Goal: Task Accomplishment & Management: Complete application form

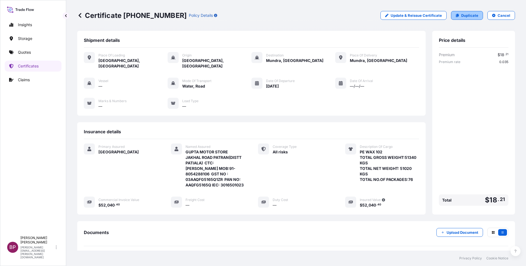
scroll to position [51, 0]
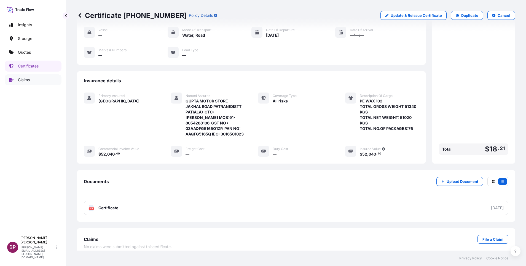
click at [29, 79] on p "Claims" at bounding box center [24, 80] width 12 height 6
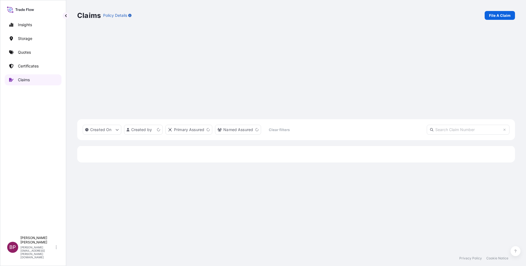
scroll to position [170, 432]
click at [25, 81] on p "Claims" at bounding box center [24, 80] width 12 height 6
click at [25, 80] on p "Claims" at bounding box center [24, 80] width 12 height 6
click at [502, 17] on p "File A Claim" at bounding box center [500, 16] width 22 height 6
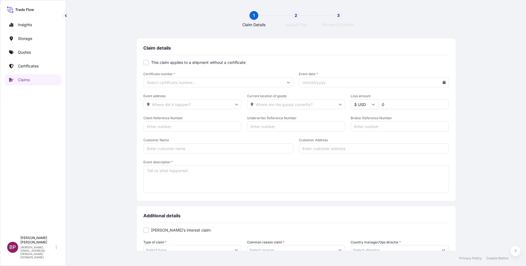
click at [236, 82] on input "Certificate number *" at bounding box center [218, 83] width 150 height 10
click at [116, 95] on div "Claim details This claim applies to a shipment without a certificate Certificat…" at bounding box center [296, 224] width 438 height 370
click at [189, 83] on input "Certificate number *" at bounding box center [218, 83] width 150 height 10
paste input "[PHONE_NUMBER]"
type input "[PHONE_NUMBER]"
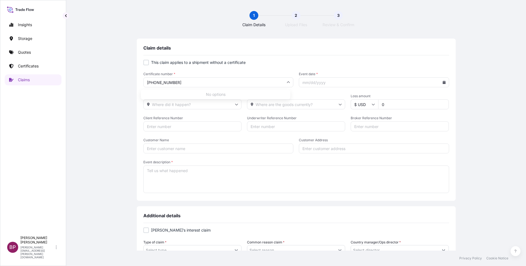
click at [346, 66] on form "This claim applies to a shipment without a certificate Certificate number * [PH…" at bounding box center [296, 127] width 306 height 135
click at [212, 83] on input "[PHONE_NUMBER]" at bounding box center [218, 83] width 150 height 10
click at [215, 97] on div "No options" at bounding box center [215, 95] width 145 height 6
click at [337, 67] on form "This claim applies to a shipment without a certificate Certificate number * [PH…" at bounding box center [296, 127] width 306 height 135
